Goal: Task Accomplishment & Management: Complete application form

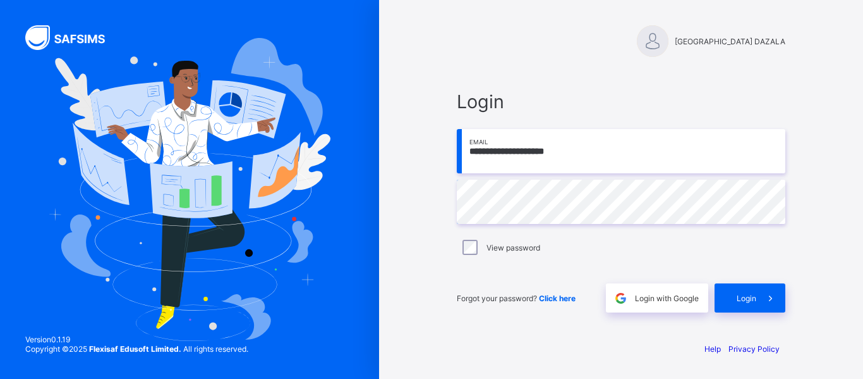
click at [480, 243] on div "View password" at bounding box center [621, 247] width 322 height 15
click at [767, 298] on icon at bounding box center [770, 298] width 13 height 12
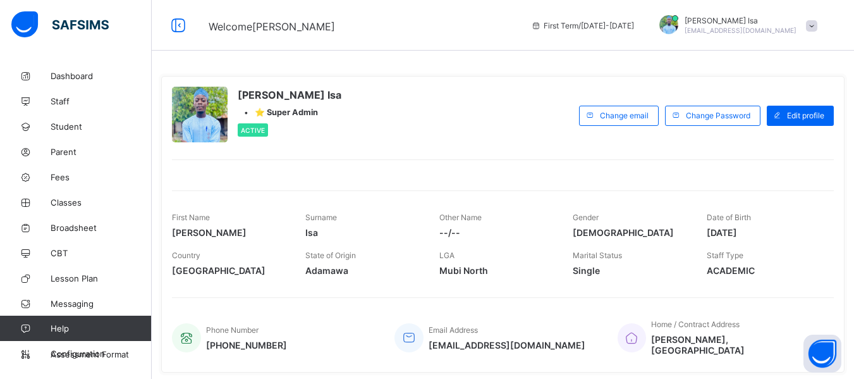
click at [434, 95] on div "[PERSON_NAME] Isa • ⭐ Super Admin Active" at bounding box center [372, 116] width 401 height 58
click at [59, 92] on link "Staff" at bounding box center [76, 100] width 152 height 25
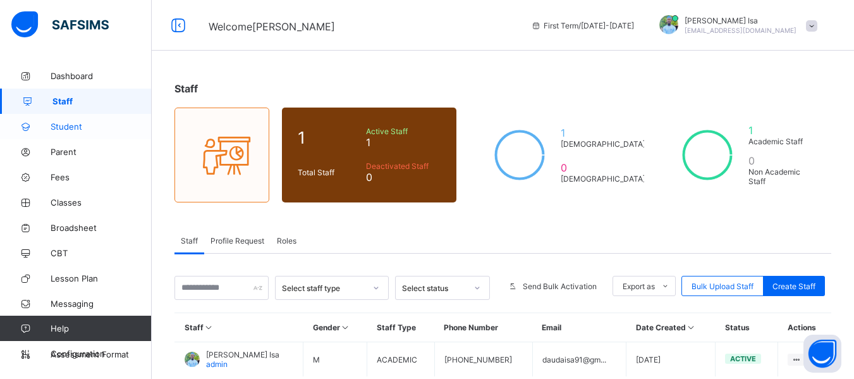
click at [70, 134] on link "Student" at bounding box center [76, 126] width 152 height 25
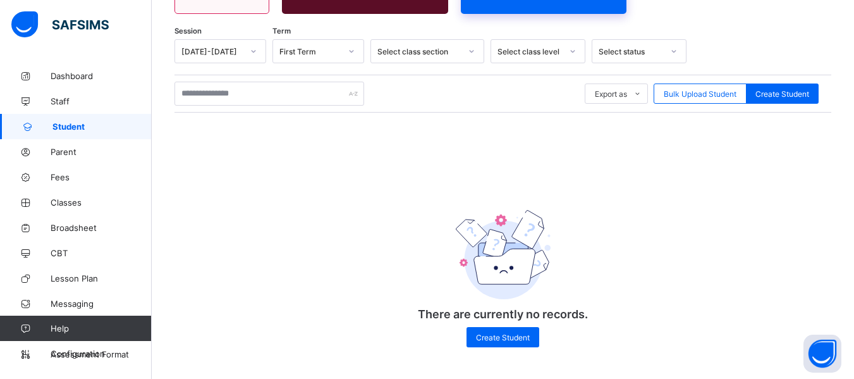
scroll to position [172, 0]
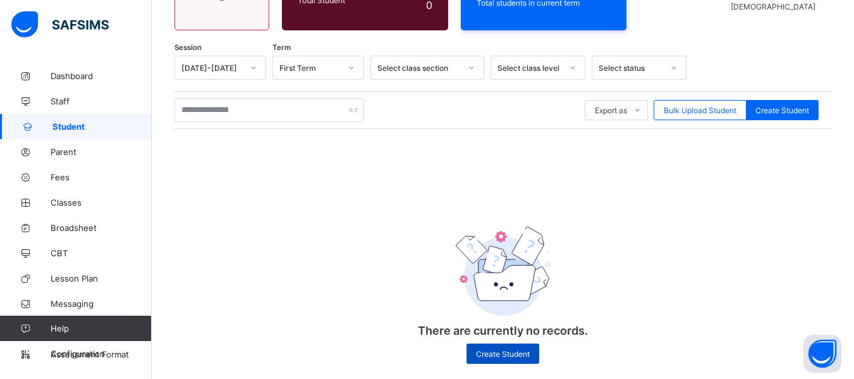
click at [511, 351] on span "Create Student" at bounding box center [503, 353] width 54 height 9
select select "**"
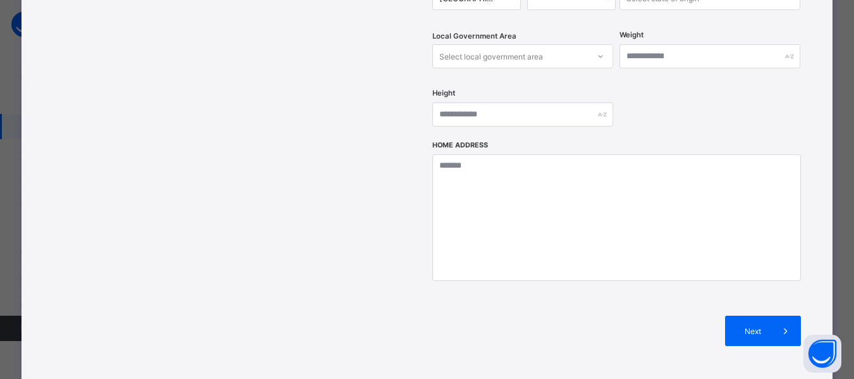
scroll to position [499, 0]
